Goal: Information Seeking & Learning: Learn about a topic

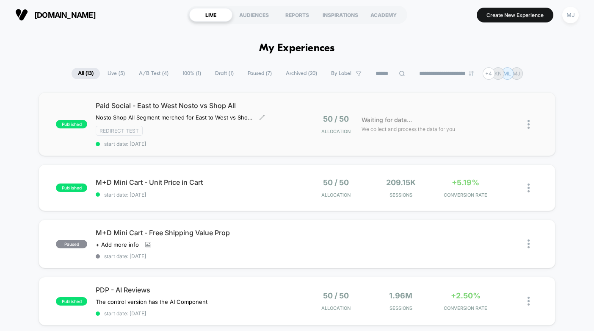
click at [183, 105] on span "Paid Social - East to West Nosto vs Shop All" at bounding box center [196, 105] width 201 height 8
